Goal: Information Seeking & Learning: Check status

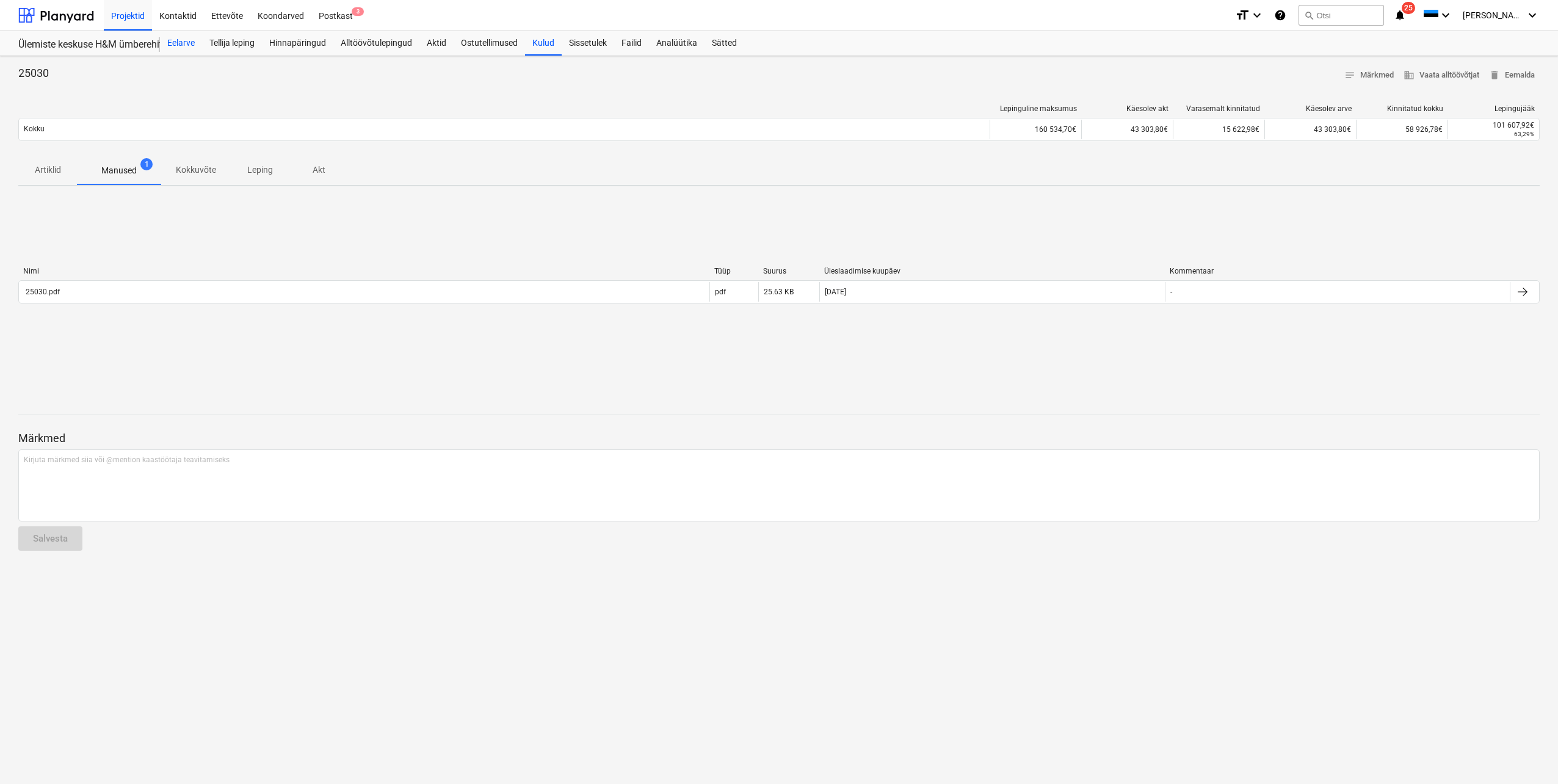
click at [180, 45] on div "Eelarve" at bounding box center [181, 43] width 42 height 25
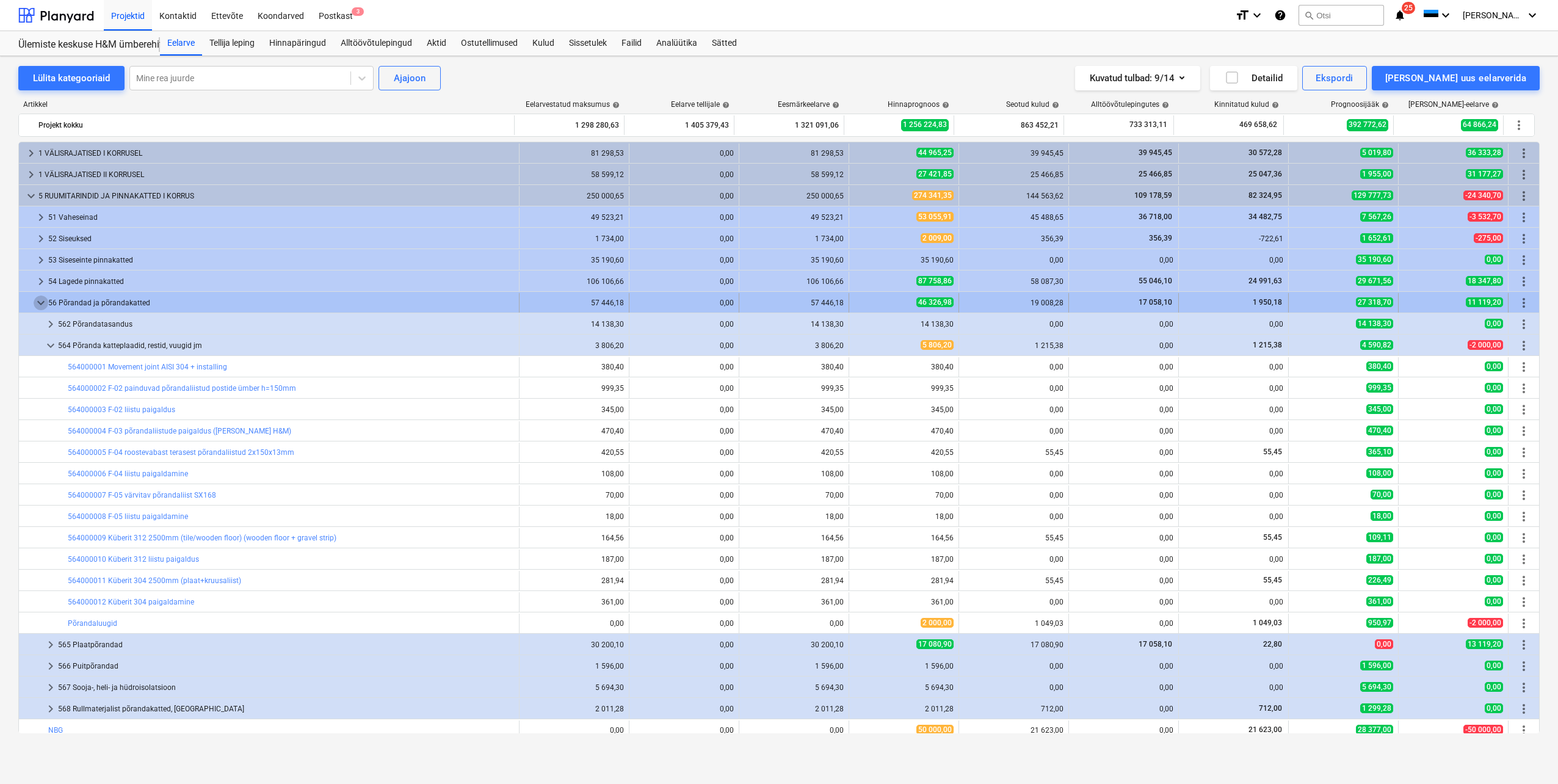
click at [38, 302] on span "keyboard_arrow_down" at bounding box center [40, 302] width 15 height 15
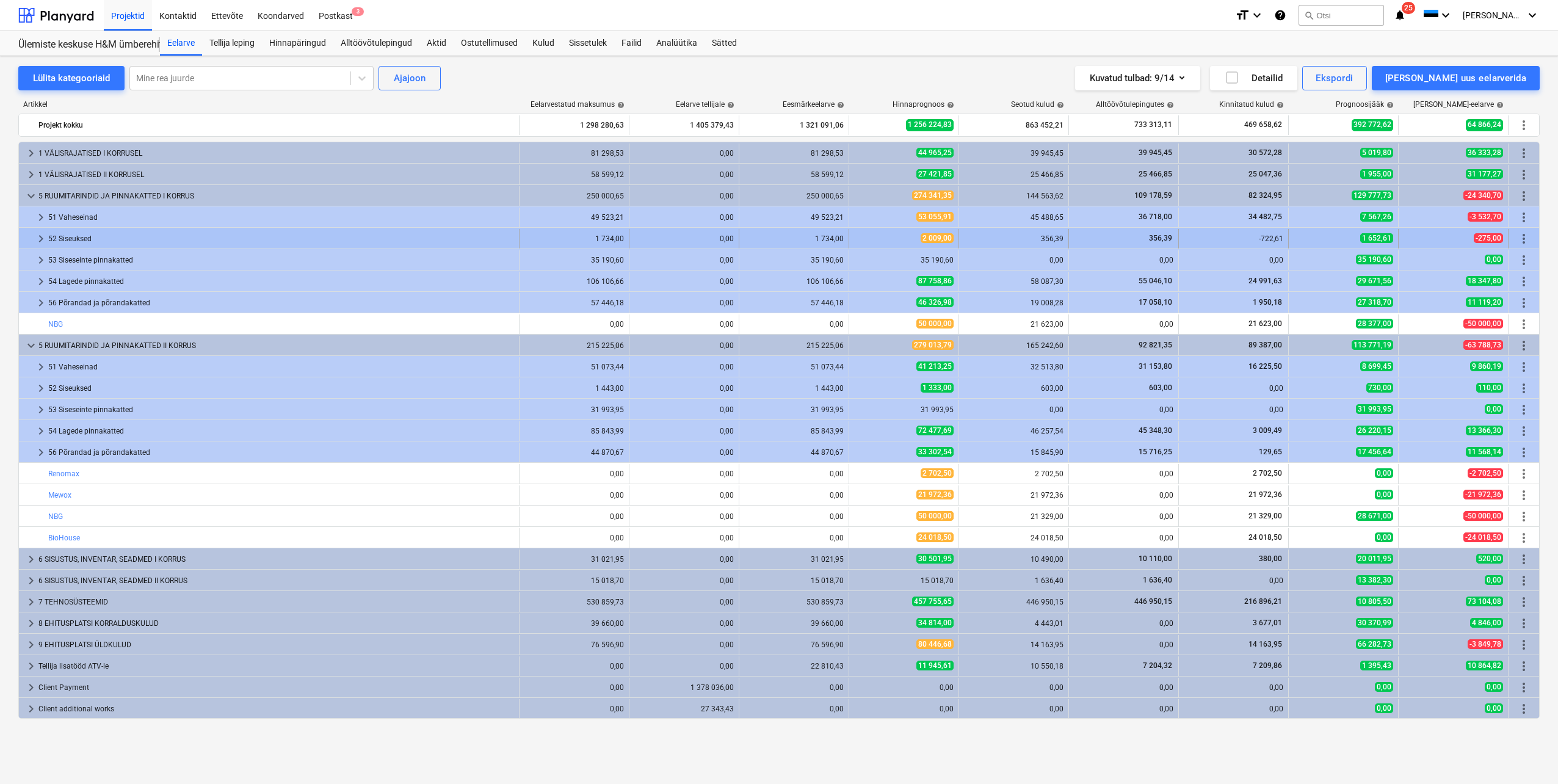
click at [41, 239] on span "keyboard_arrow_right" at bounding box center [40, 238] width 15 height 15
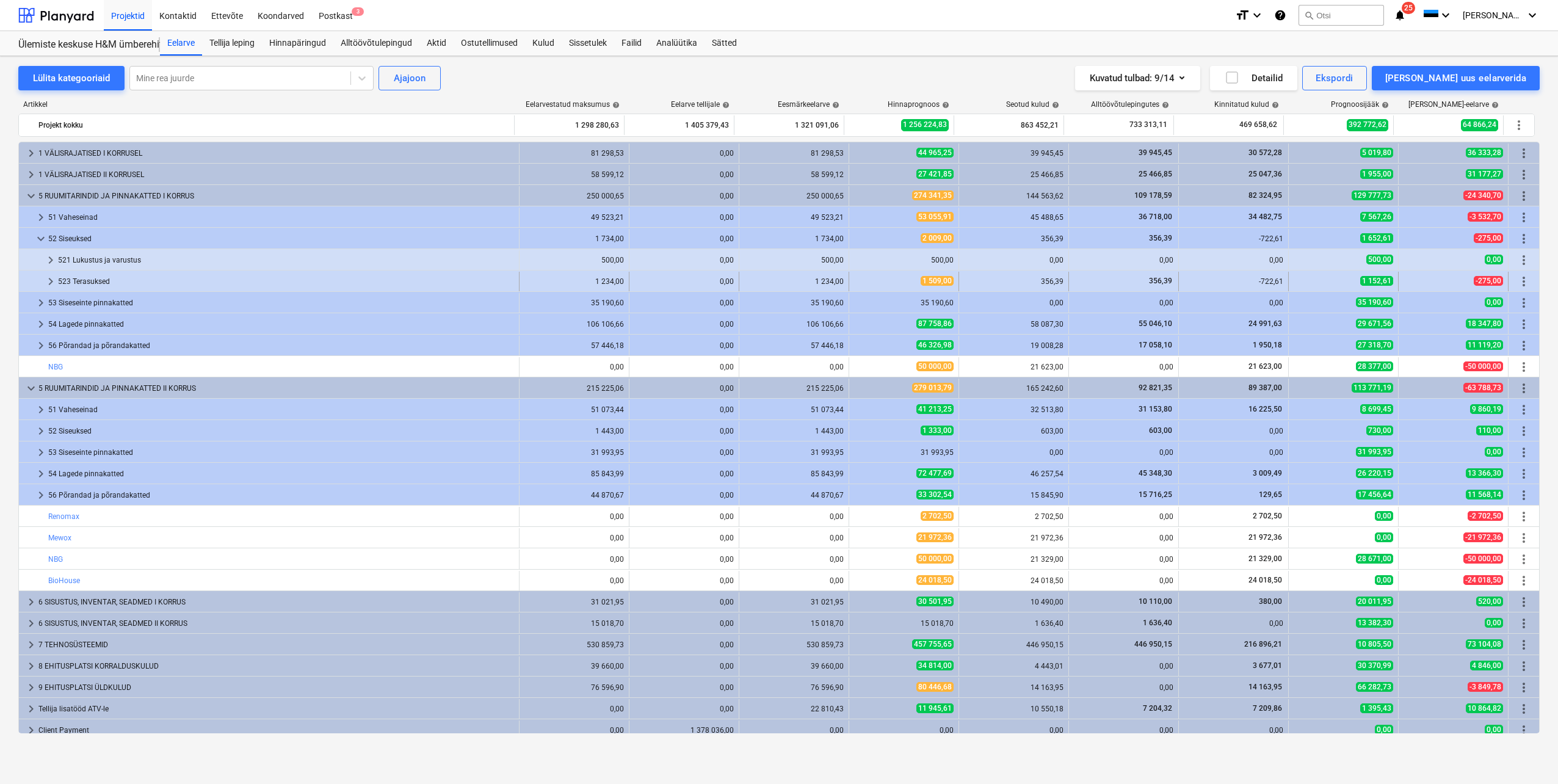
click at [49, 286] on span "keyboard_arrow_right" at bounding box center [50, 281] width 15 height 15
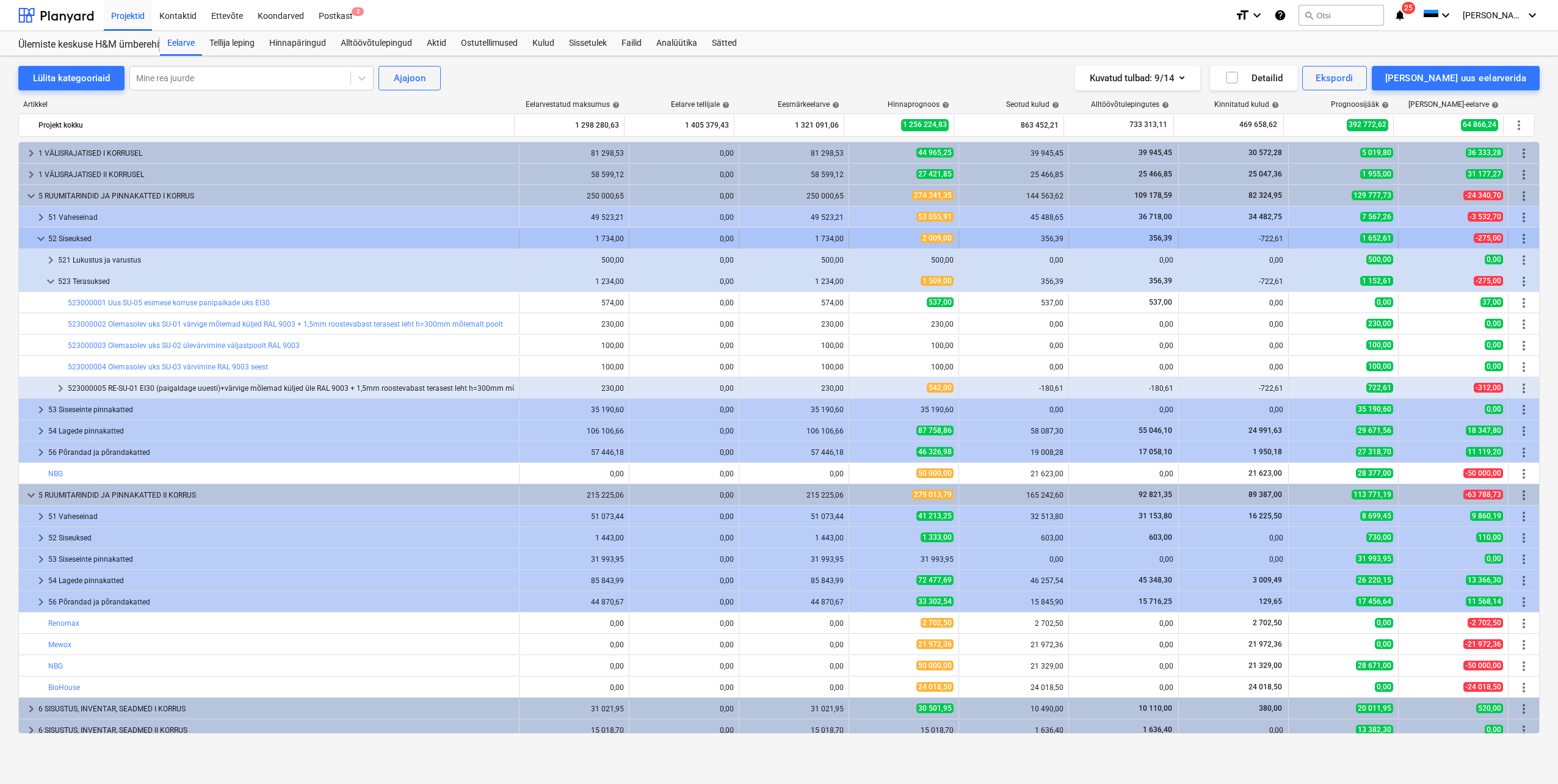
click at [39, 240] on span "keyboard_arrow_down" at bounding box center [40, 238] width 15 height 15
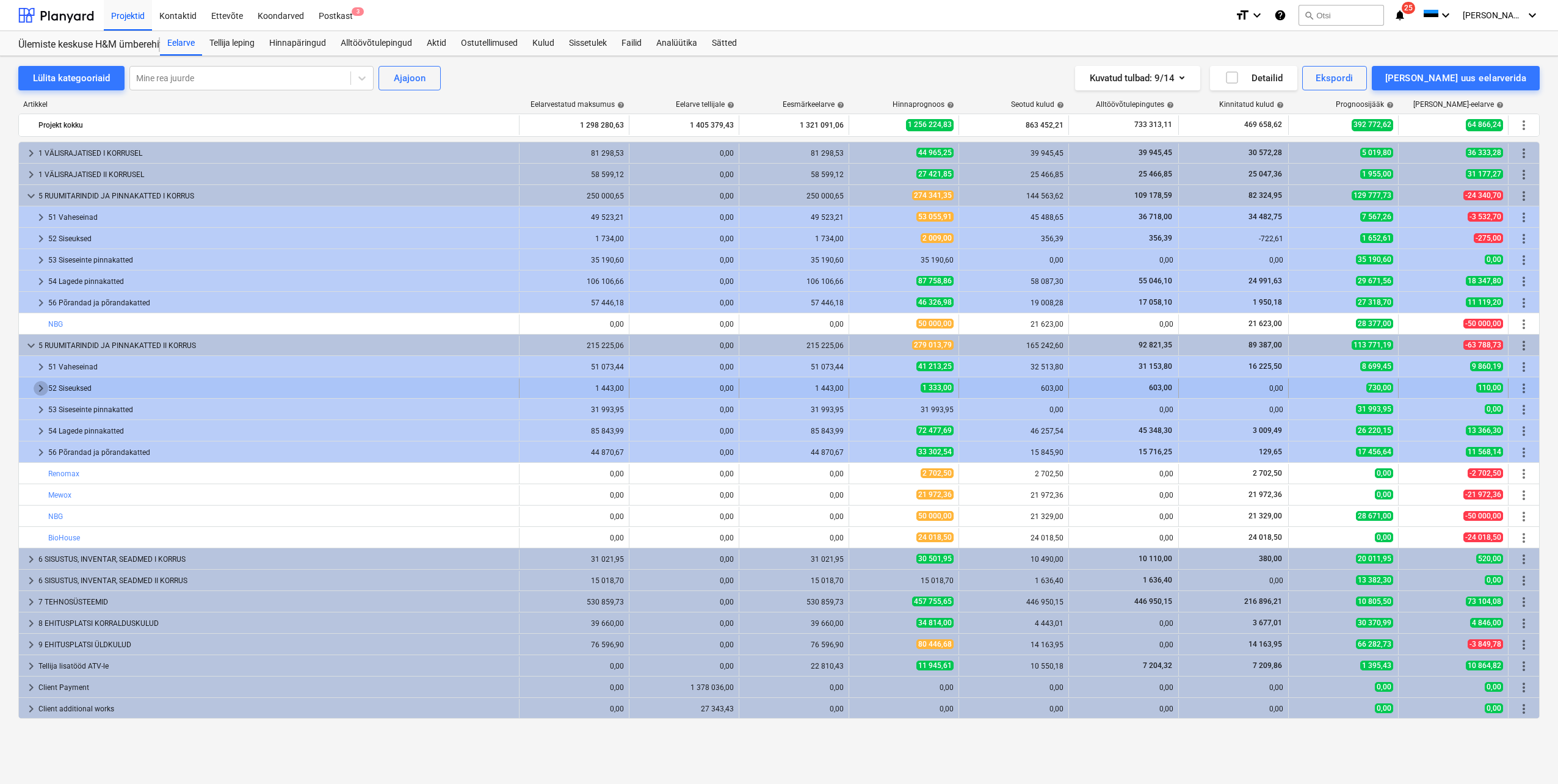
click at [36, 391] on span "keyboard_arrow_right" at bounding box center [40, 388] width 15 height 15
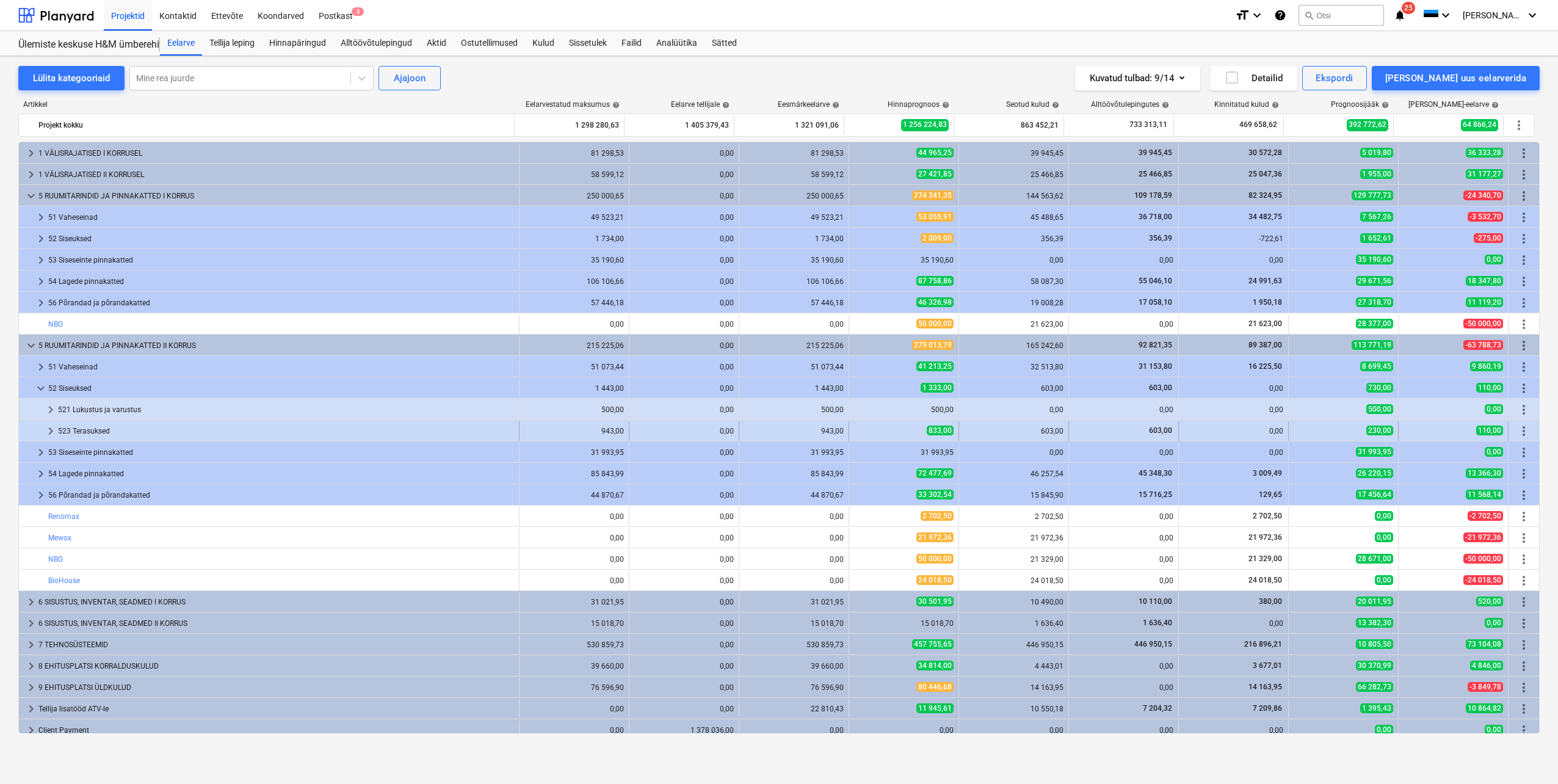
click at [50, 432] on span "keyboard_arrow_right" at bounding box center [50, 431] width 15 height 15
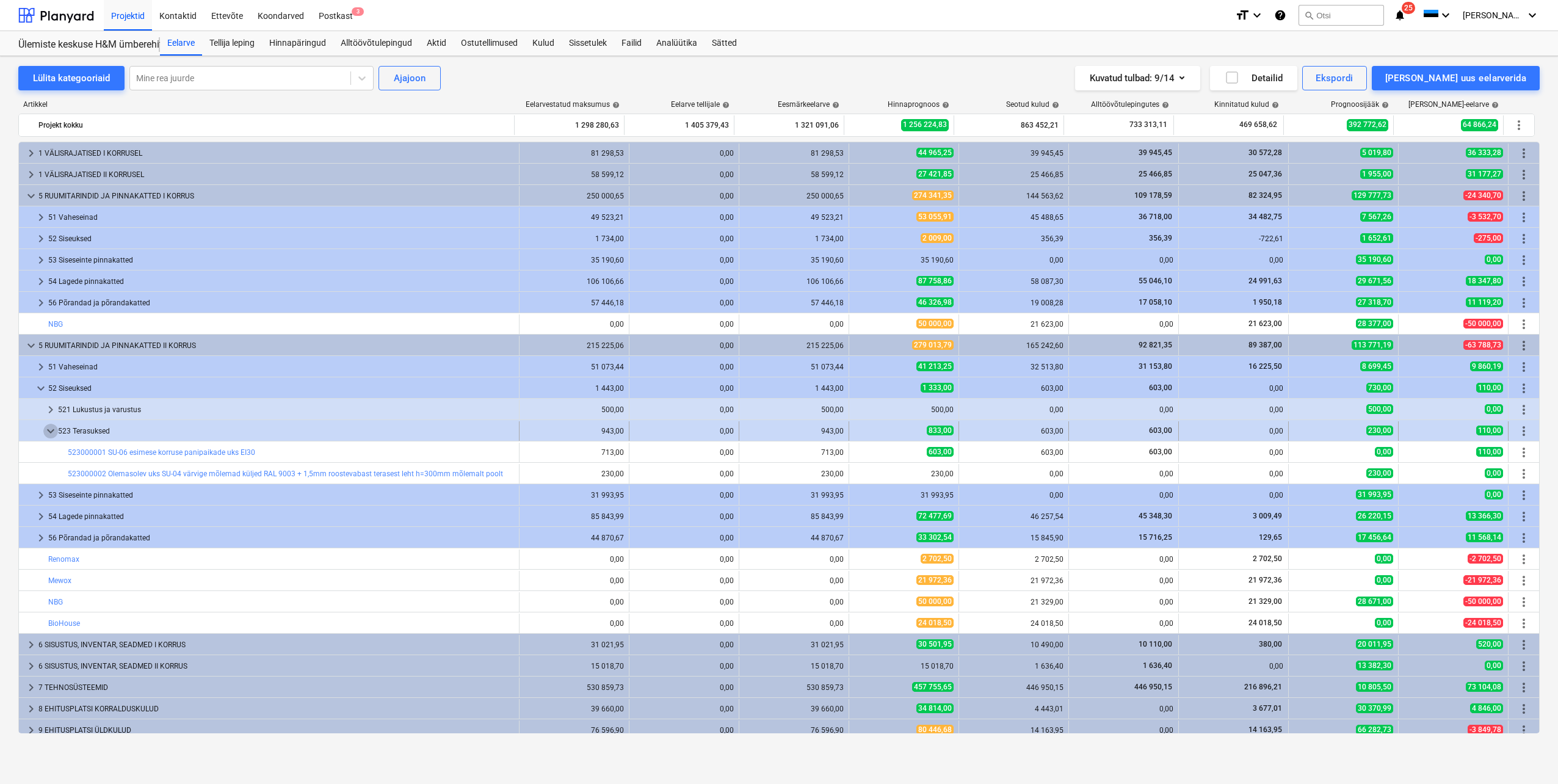
click at [46, 433] on span "keyboard_arrow_down" at bounding box center [50, 431] width 15 height 15
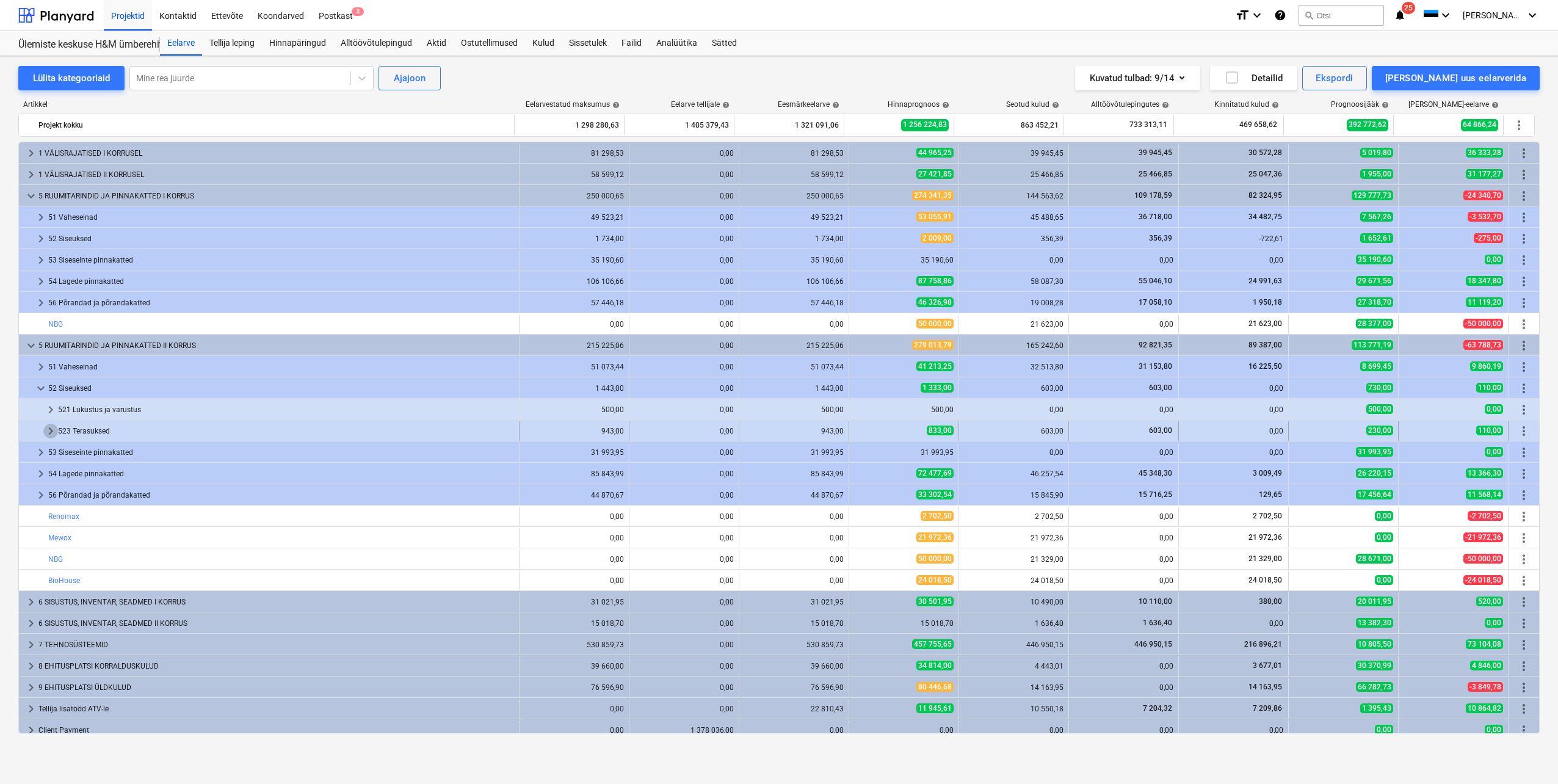
click at [47, 431] on span "keyboard_arrow_right" at bounding box center [50, 431] width 15 height 15
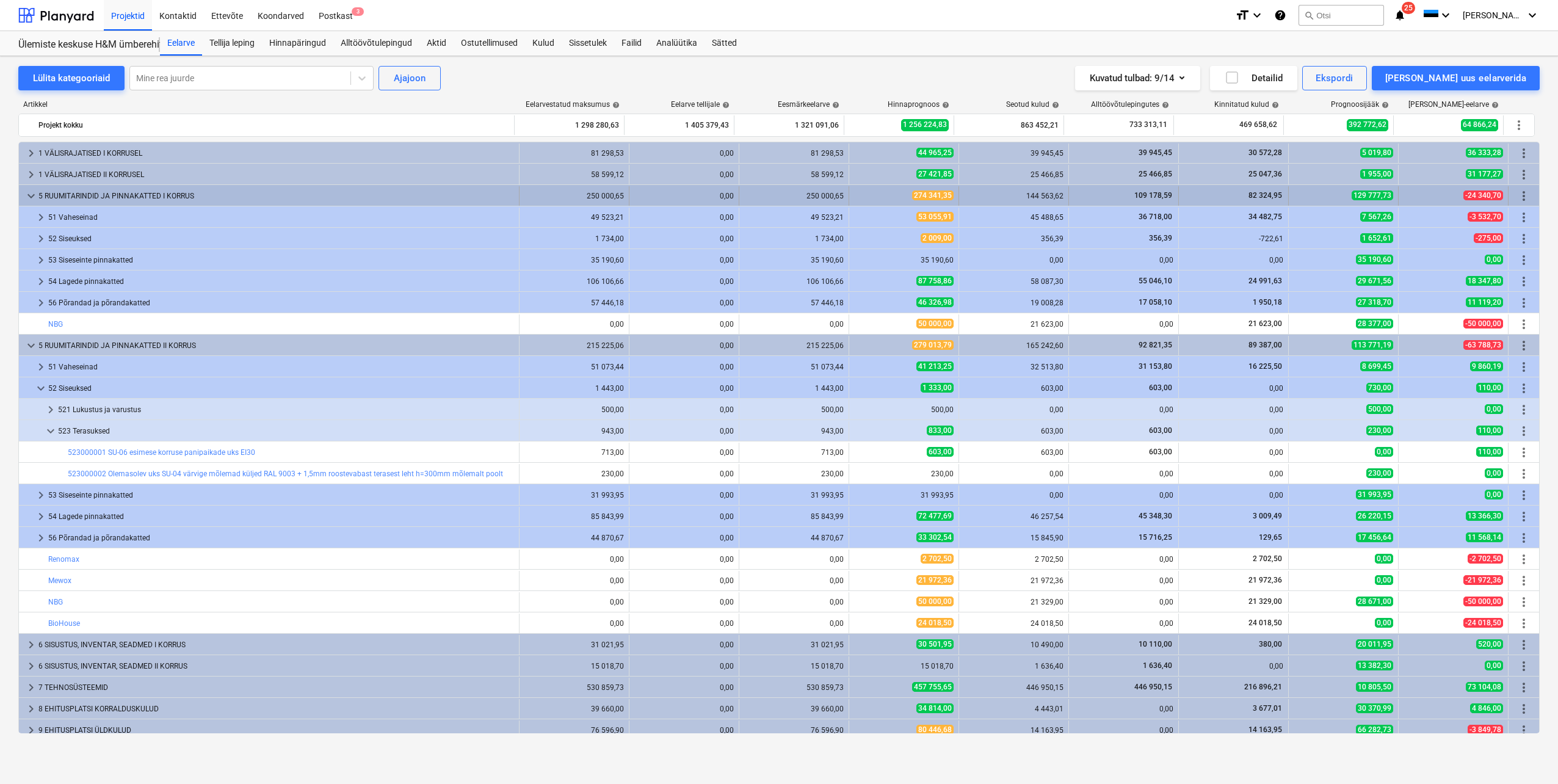
click at [26, 198] on span "keyboard_arrow_down" at bounding box center [30, 195] width 15 height 15
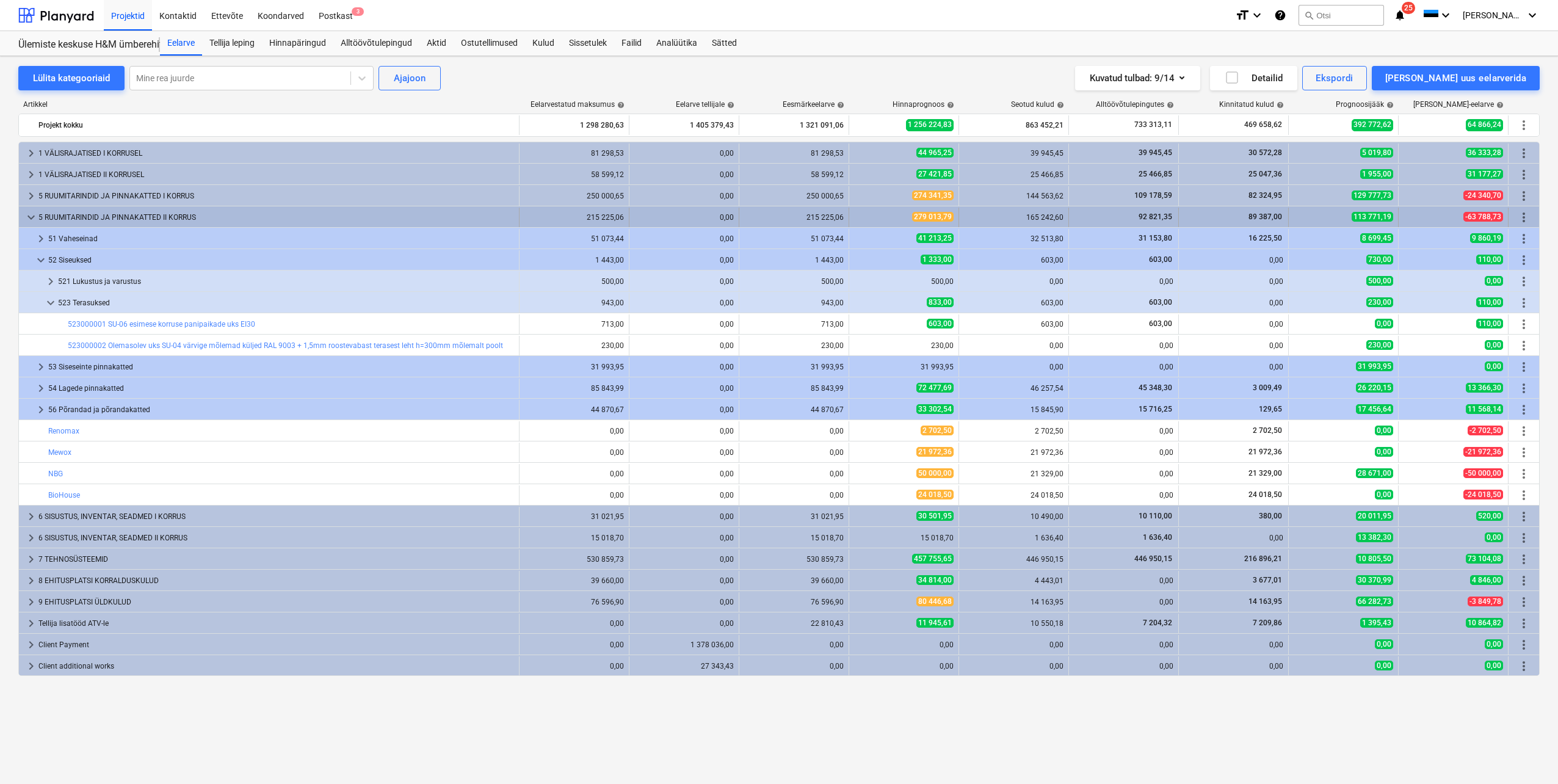
click at [27, 215] on span "keyboard_arrow_down" at bounding box center [30, 217] width 15 height 15
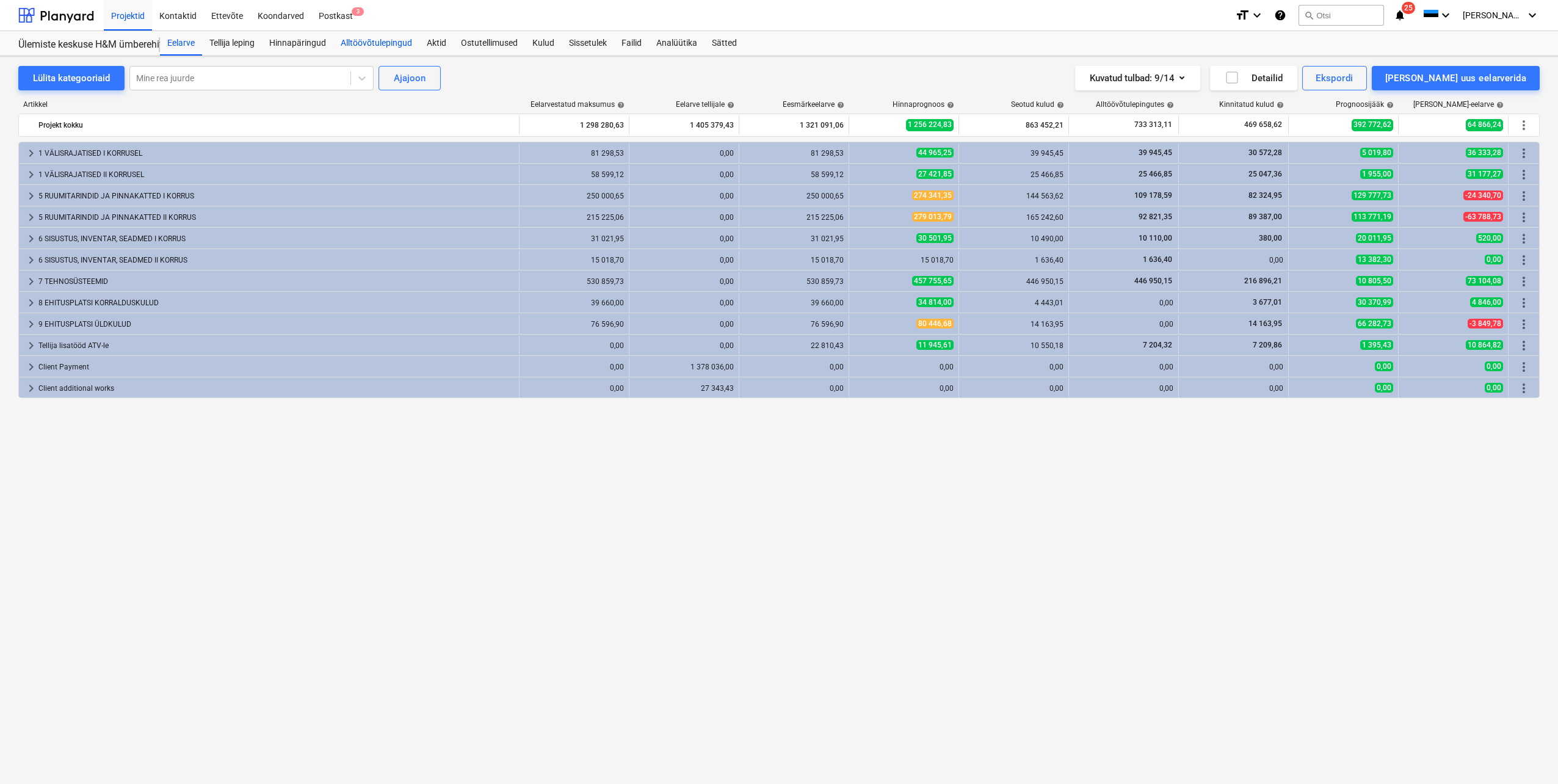
click at [364, 48] on div "Alltöövõtulepingud" at bounding box center [377, 43] width 86 height 25
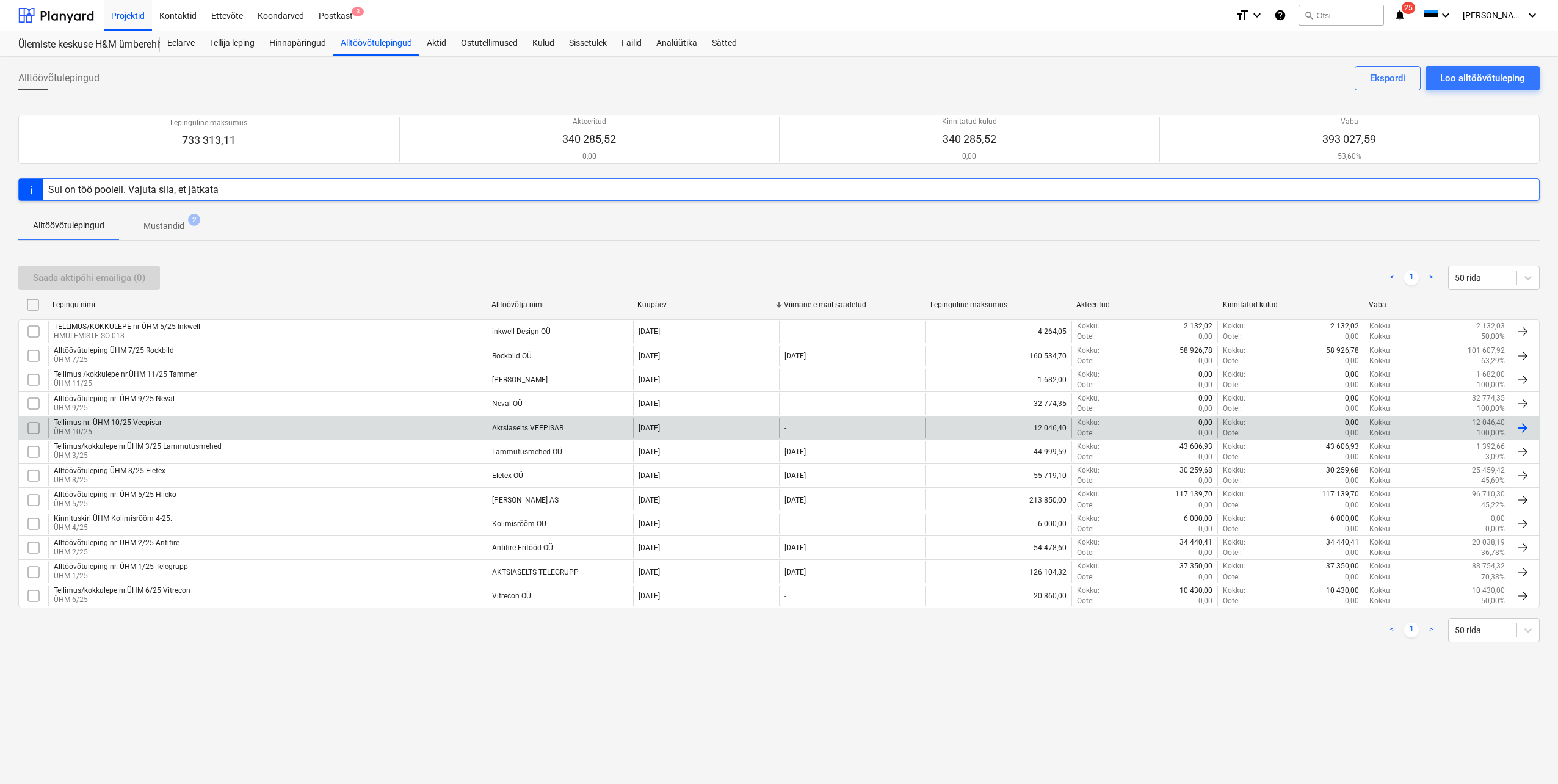
click at [127, 424] on div "Tellimus nr. ÜHM 10/25 Veepisar" at bounding box center [108, 422] width 108 height 9
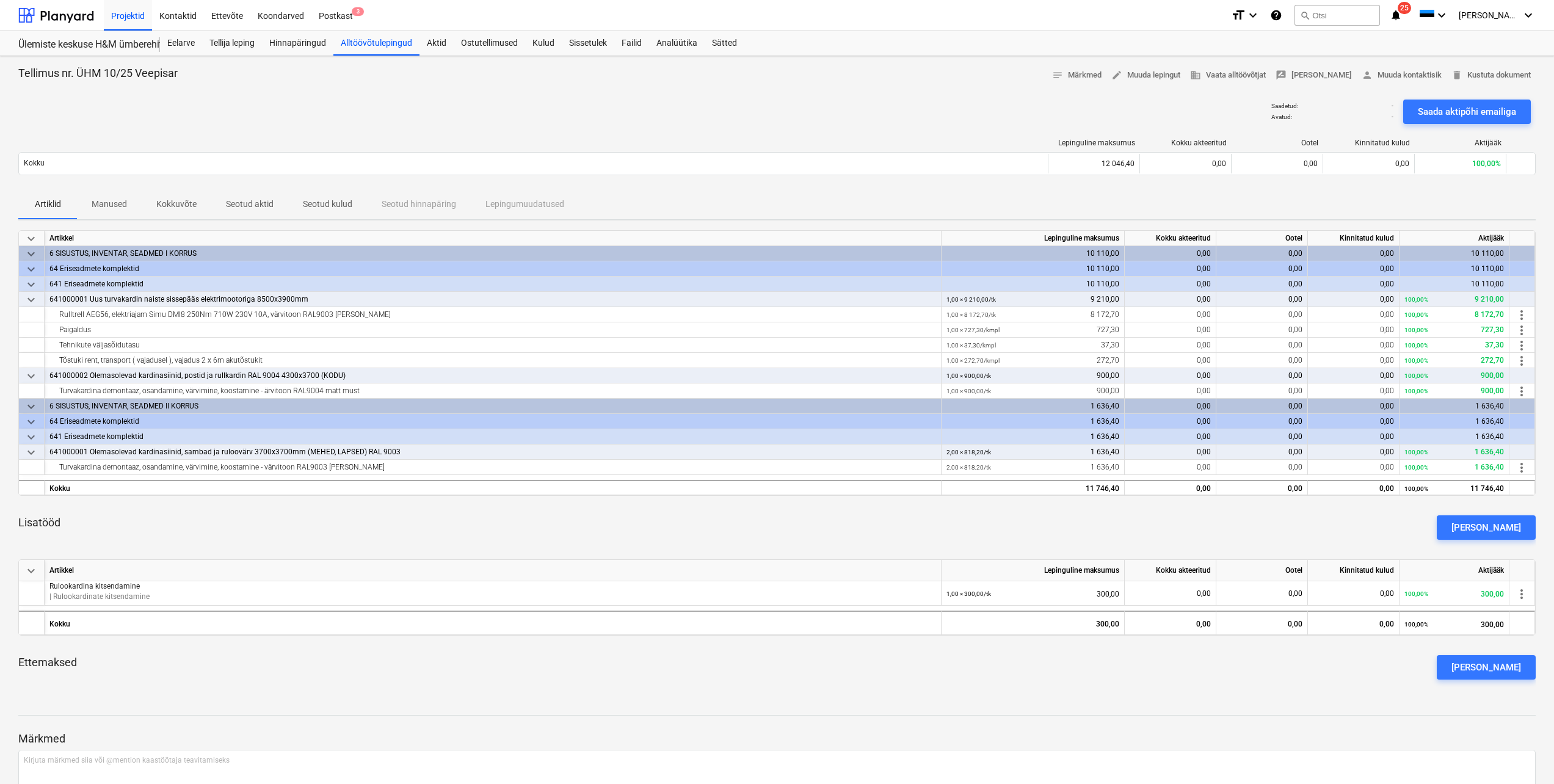
click at [318, 202] on p "Seotud kulud" at bounding box center [327, 204] width 49 height 13
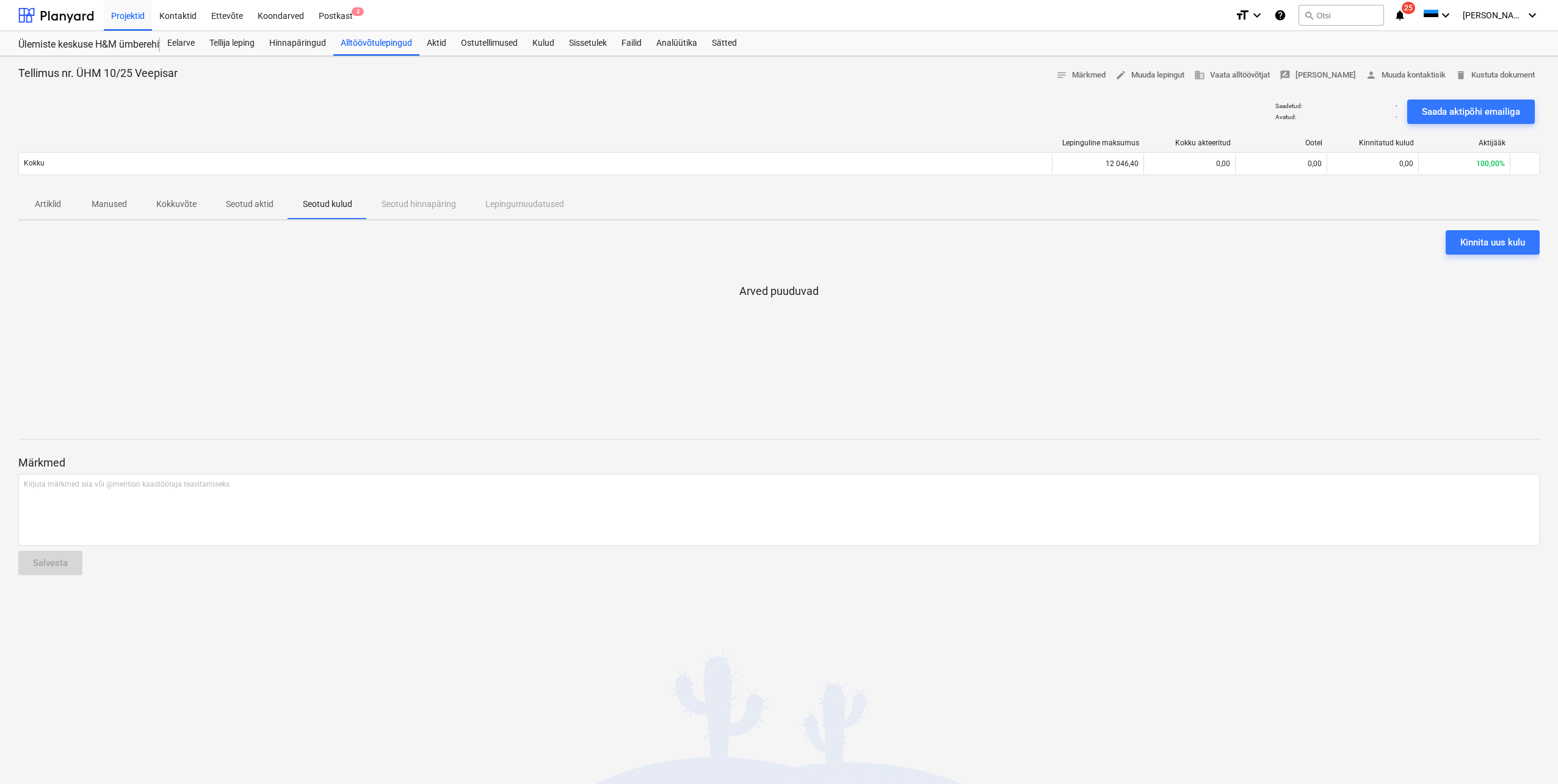
click at [244, 206] on p "Seotud aktid" at bounding box center [249, 204] width 48 height 13
click at [317, 204] on p "Seotud kulud" at bounding box center [327, 204] width 49 height 13
click at [48, 200] on p "Artiklid" at bounding box center [48, 204] width 29 height 13
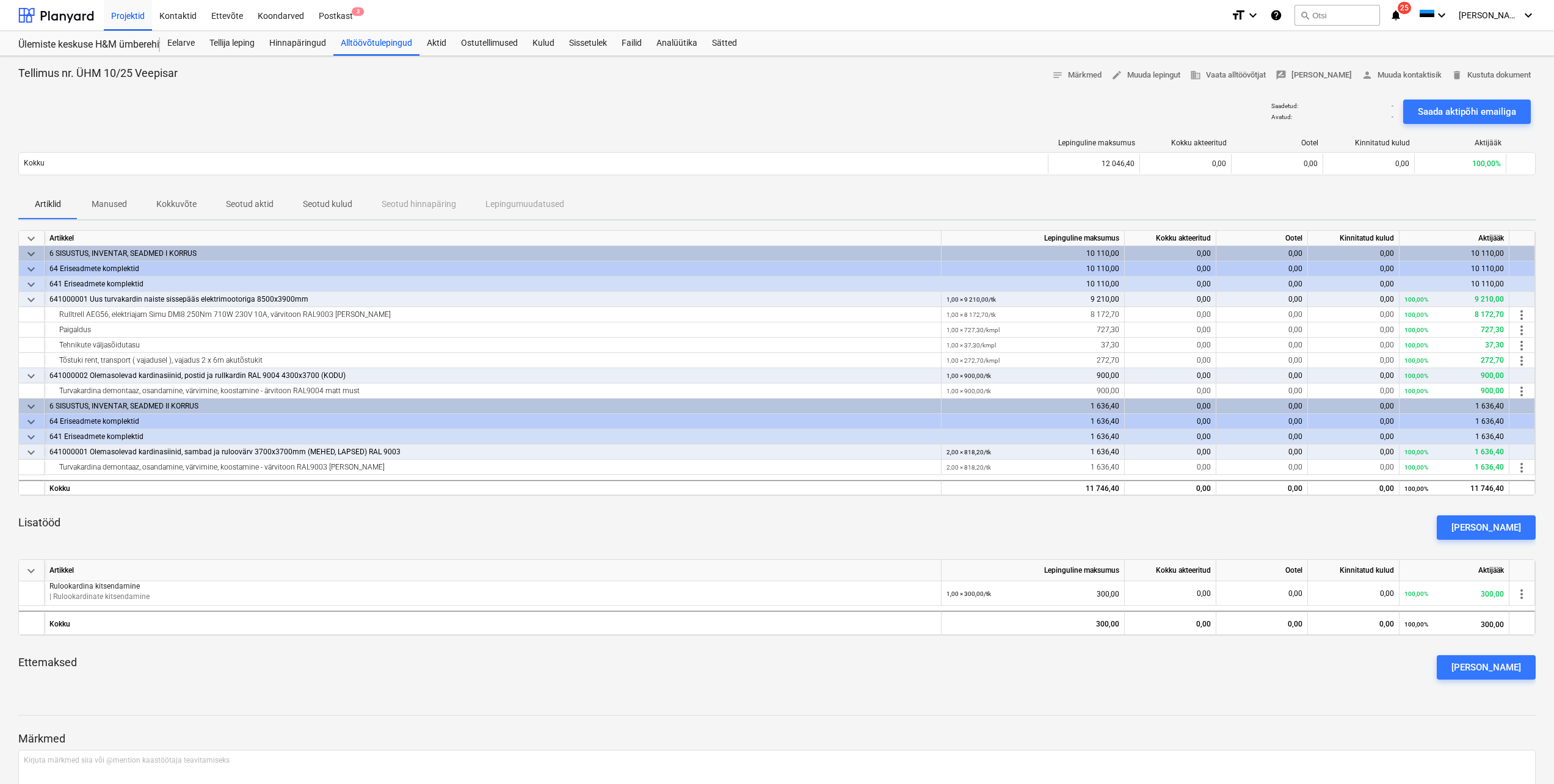
click at [125, 199] on p "Manused" at bounding box center [109, 204] width 35 height 13
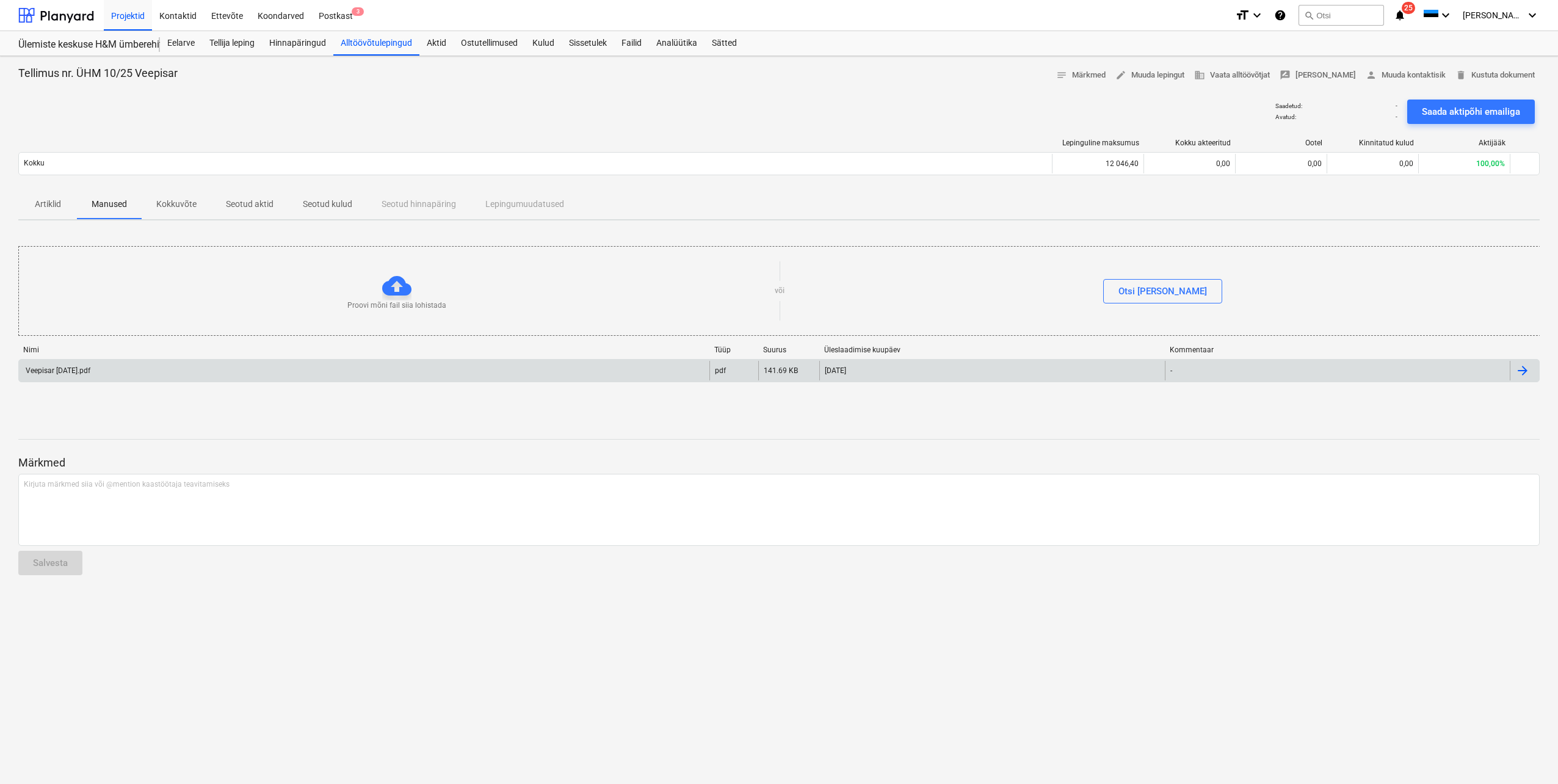
click at [44, 365] on div "Veepisar [DATE].pdf" at bounding box center [363, 371] width 690 height 20
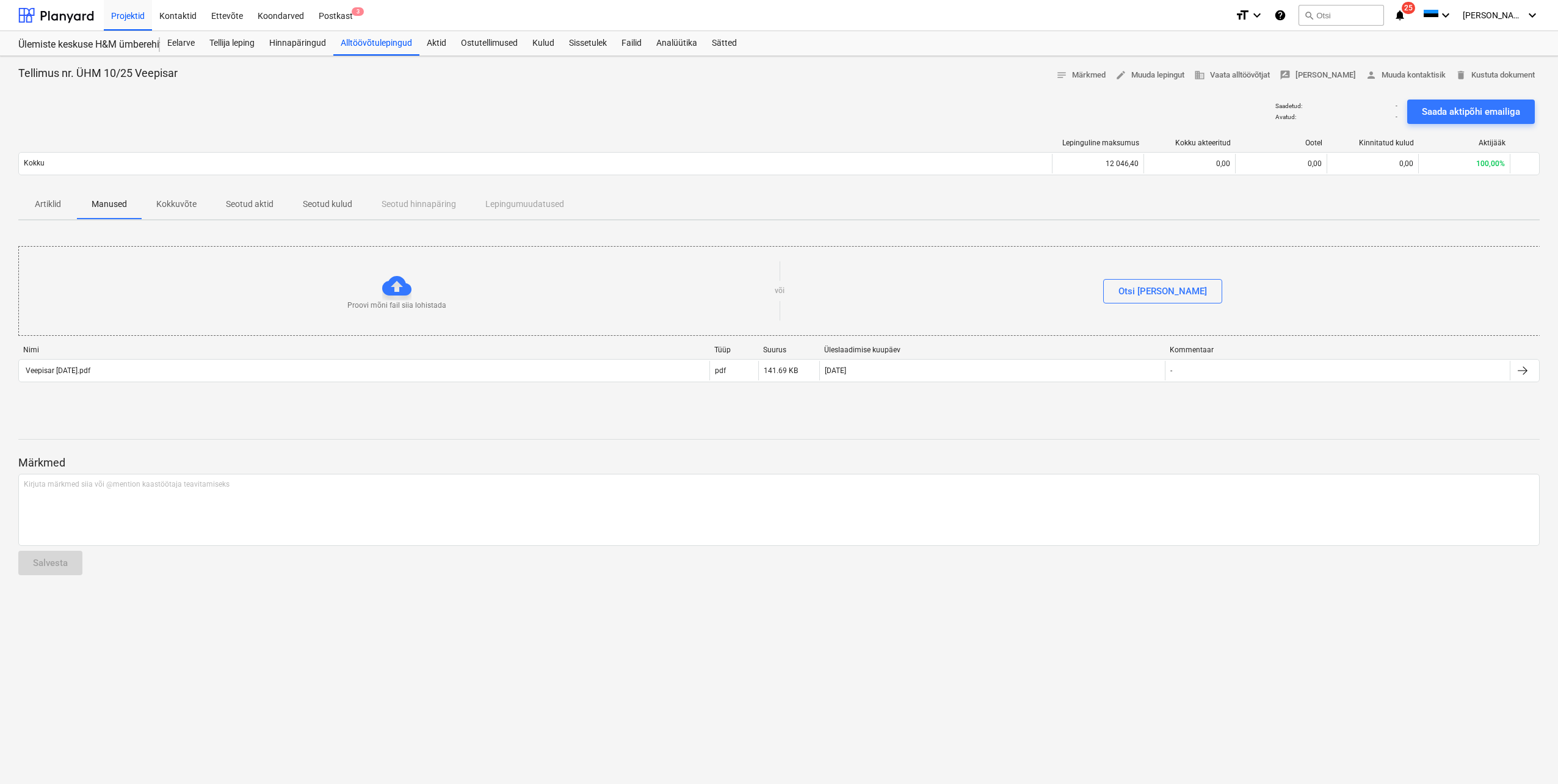
click at [322, 199] on p "Seotud kulud" at bounding box center [327, 204] width 49 height 13
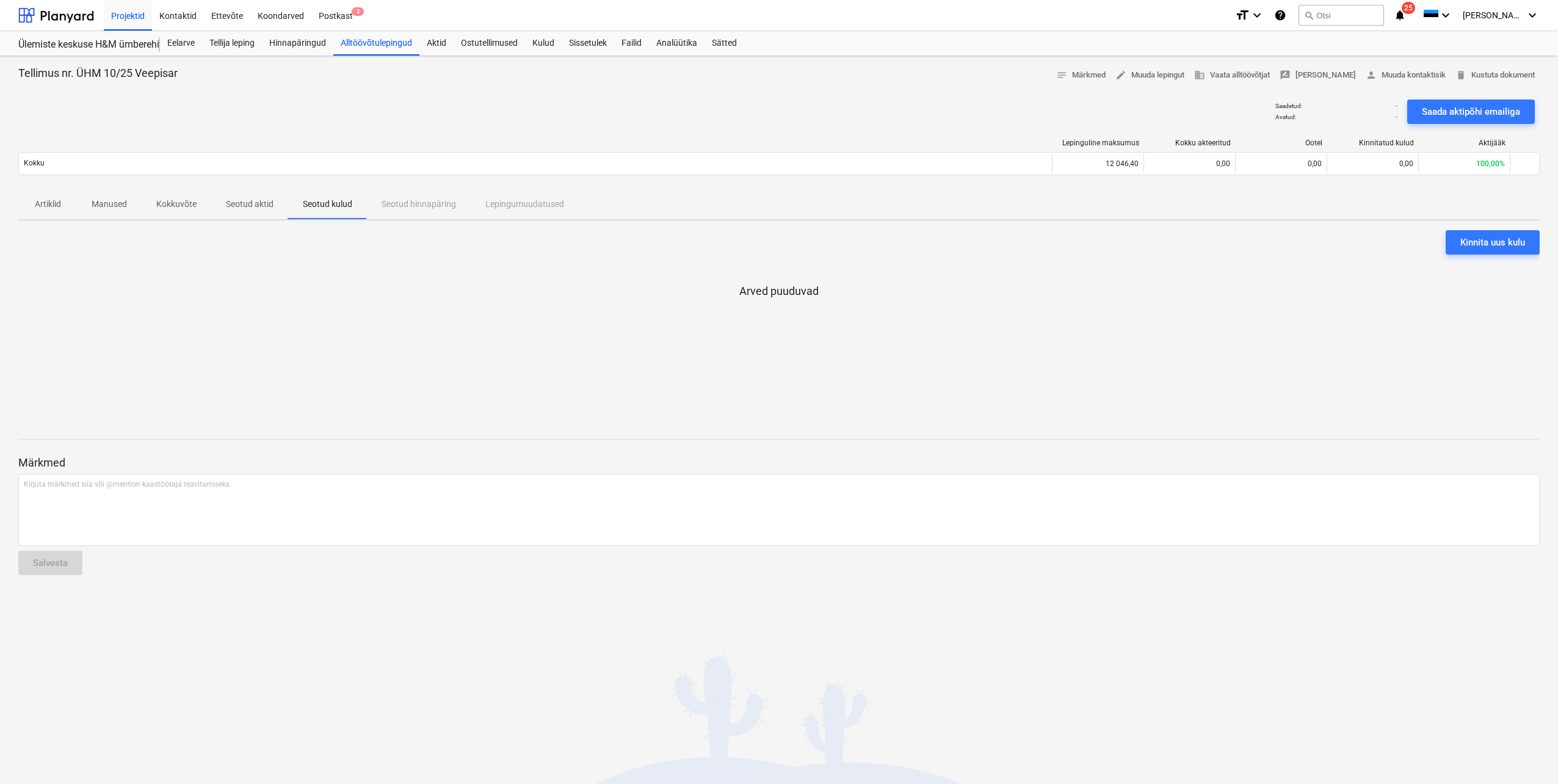
click at [269, 202] on p "Seotud aktid" at bounding box center [249, 204] width 48 height 13
click at [48, 202] on p "Artiklid" at bounding box center [48, 204] width 29 height 13
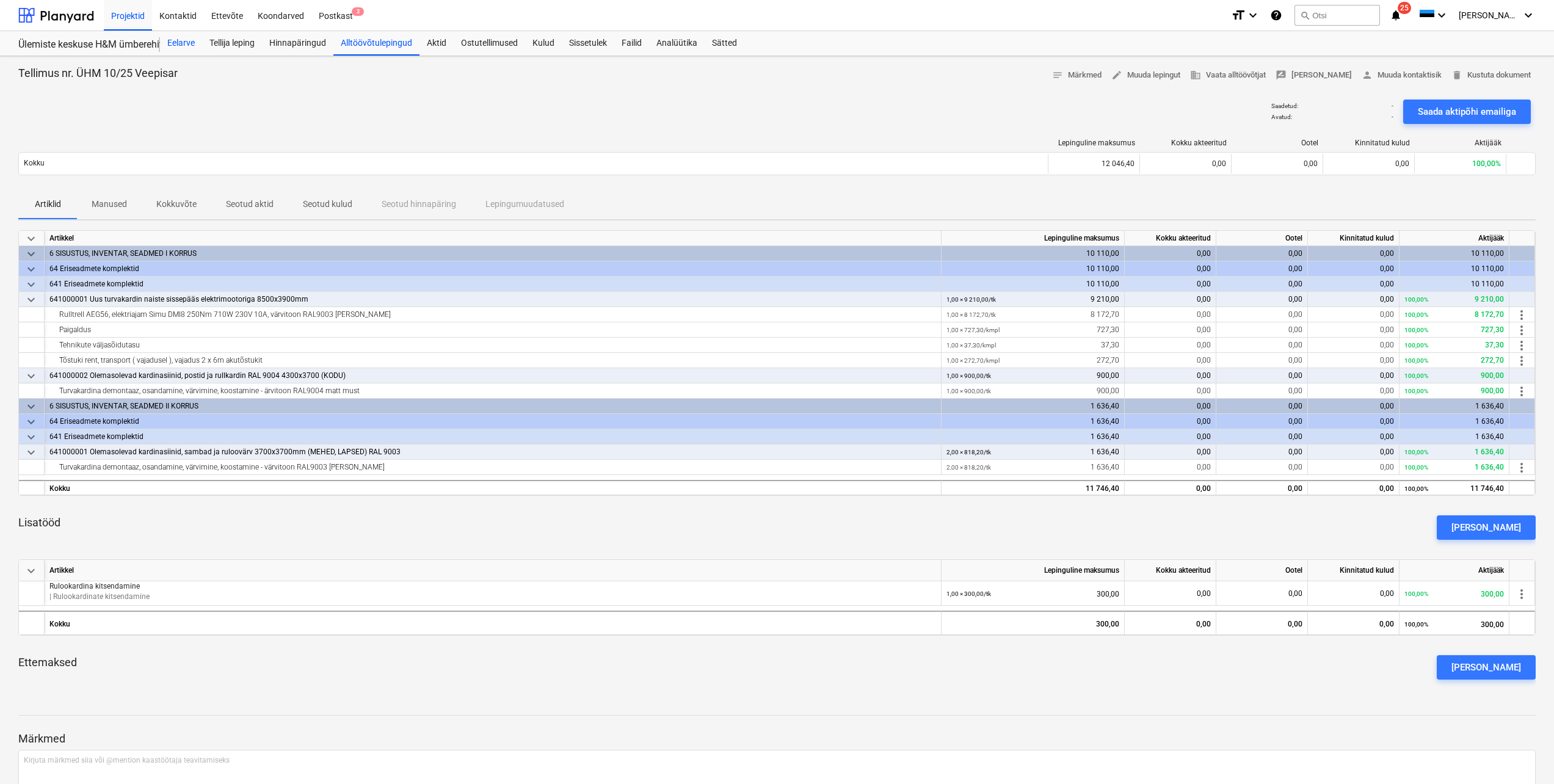
click at [183, 43] on div "Eelarve" at bounding box center [181, 43] width 42 height 25
